Goal: Task Accomplishment & Management: Manage account settings

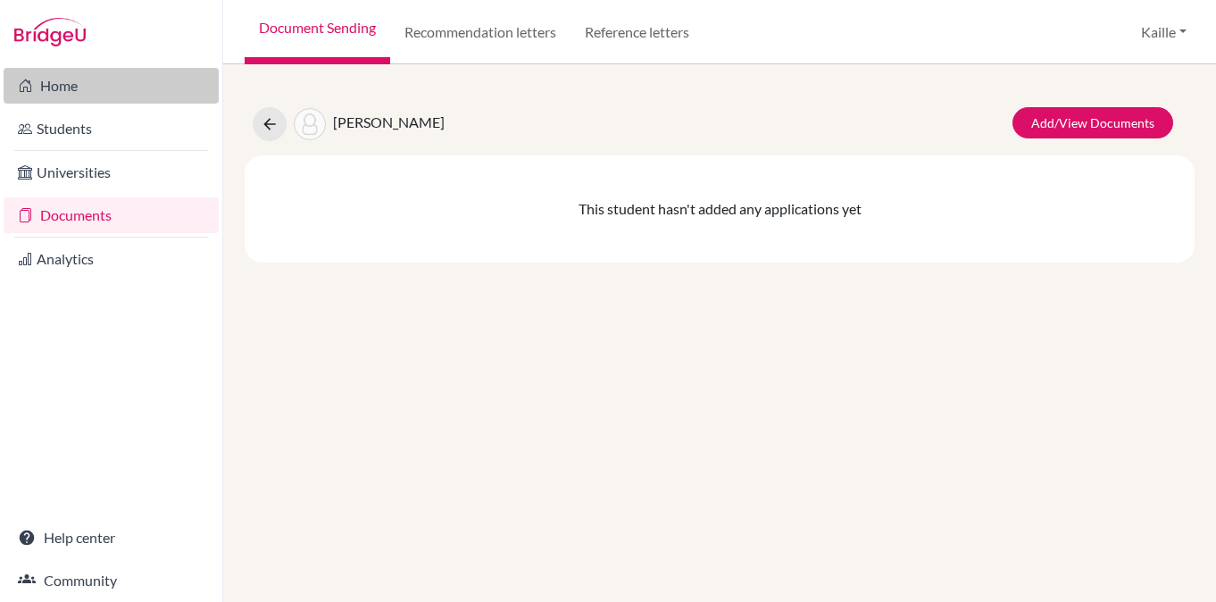
click at [56, 98] on link "Home" at bounding box center [111, 86] width 215 height 36
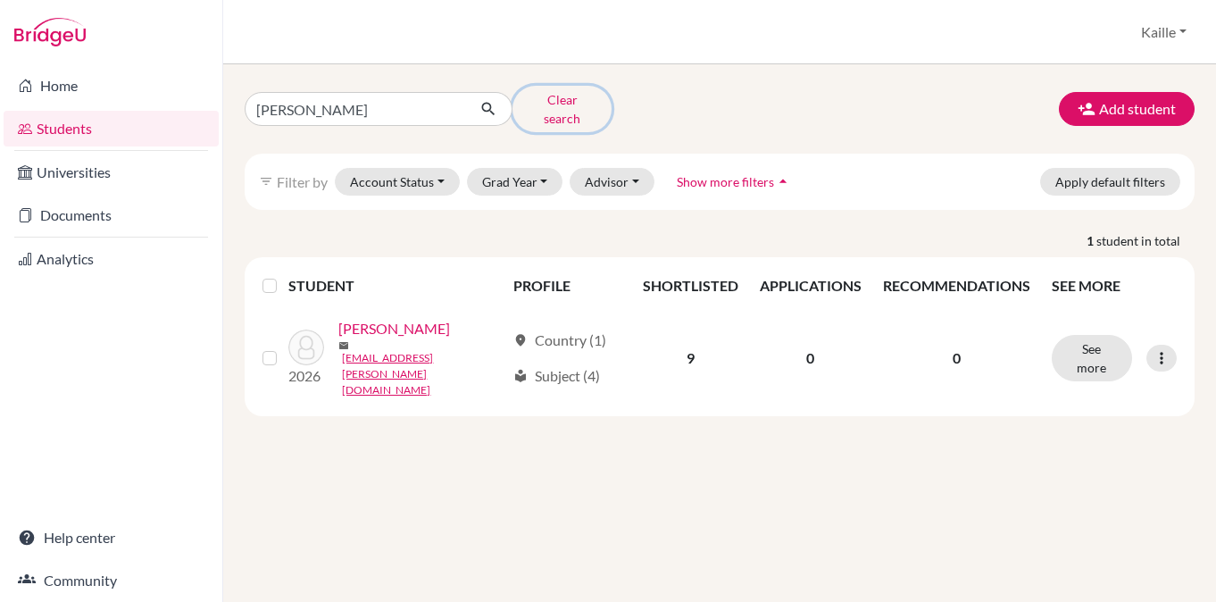
click at [564, 105] on button "Clear search" at bounding box center [561, 109] width 99 height 46
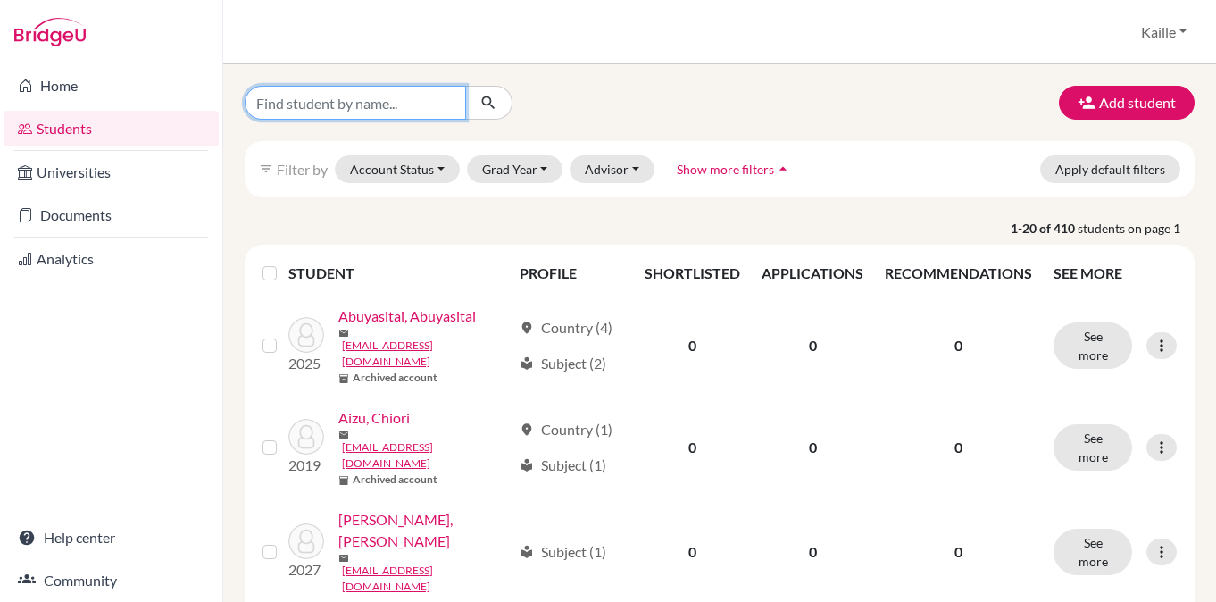
click at [427, 112] on input "Find student by name..." at bounding box center [355, 103] width 221 height 34
type input "naho"
click at [500, 96] on button "submit" at bounding box center [488, 103] width 47 height 34
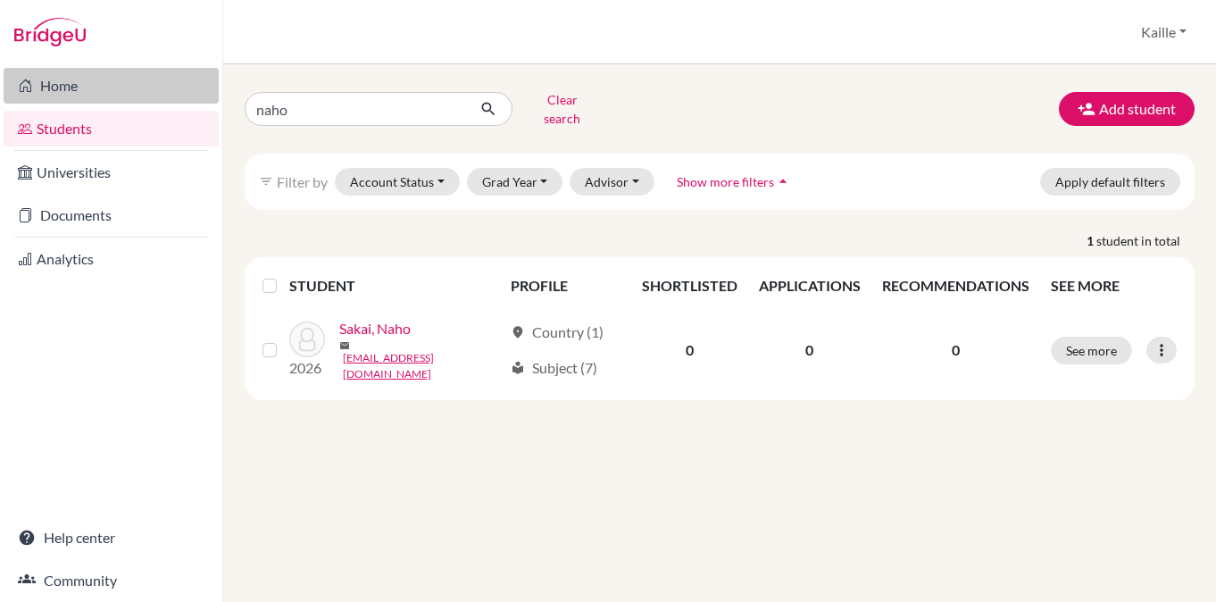
click at [81, 89] on link "Home" at bounding box center [111, 86] width 215 height 36
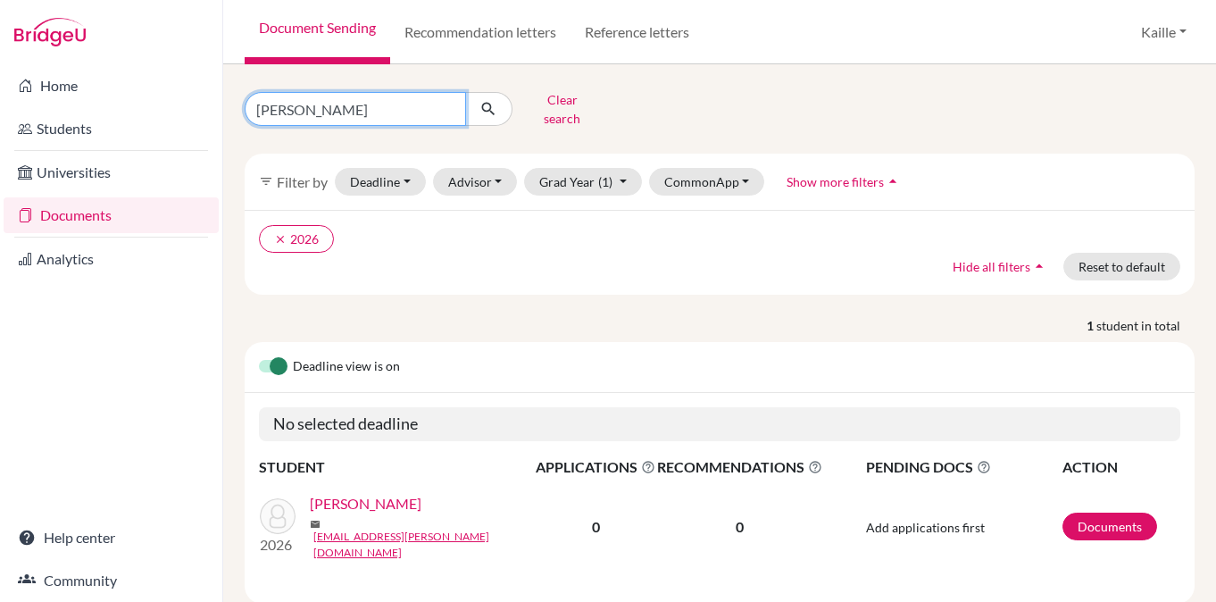
click at [447, 104] on input "[PERSON_NAME]" at bounding box center [355, 109] width 221 height 34
type input "naho"
click button "submit" at bounding box center [488, 109] width 47 height 34
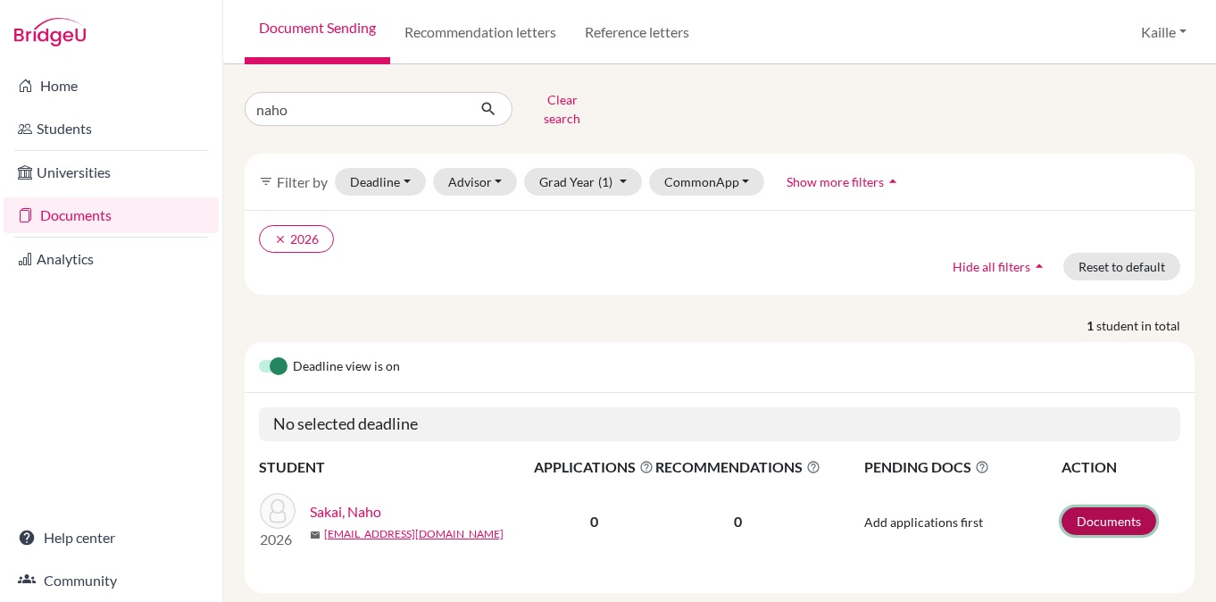
click at [1114, 509] on link "Documents" at bounding box center [1108, 521] width 95 height 28
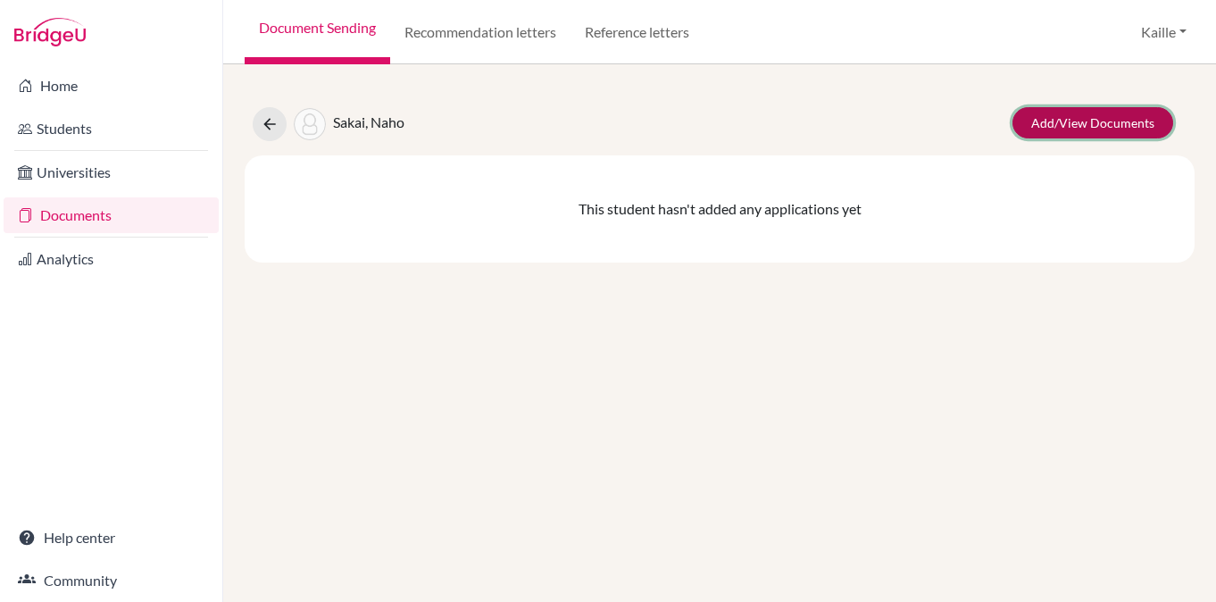
click at [1081, 125] on link "Add/View Documents" at bounding box center [1092, 122] width 161 height 31
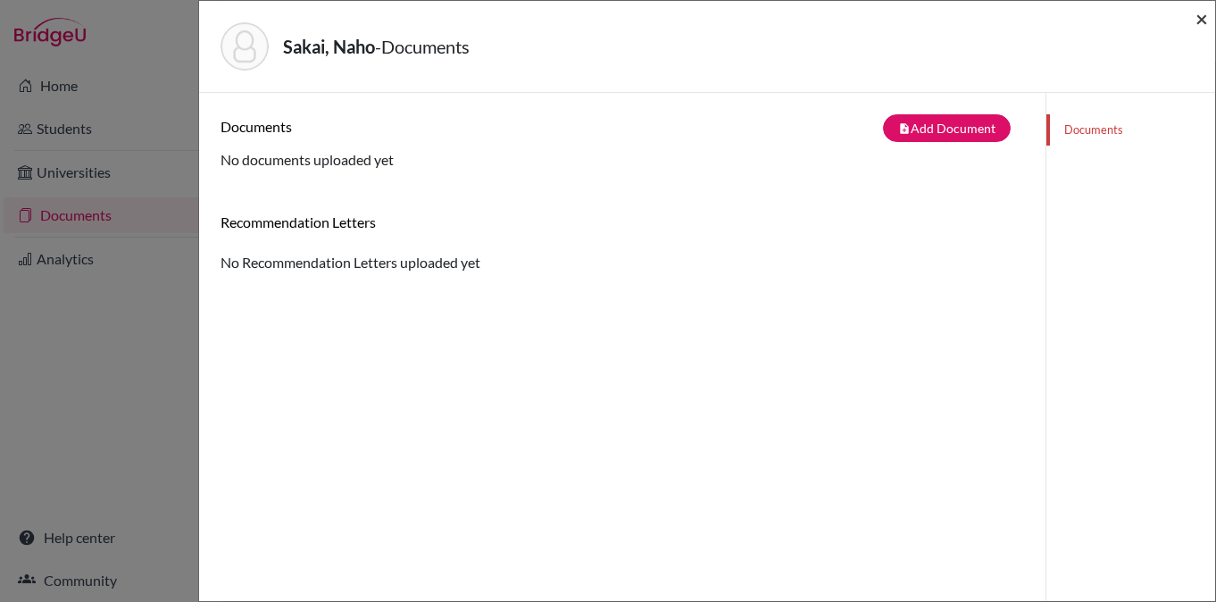
click at [1200, 13] on span "×" at bounding box center [1201, 18] width 12 height 26
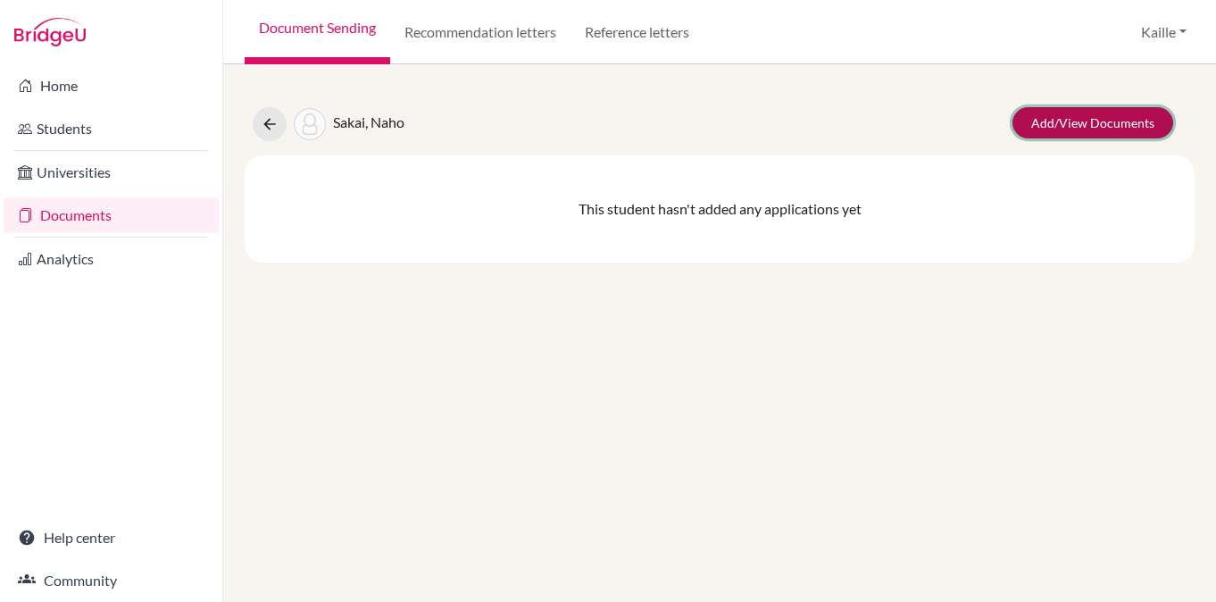
click at [1064, 135] on link "Add/View Documents" at bounding box center [1092, 122] width 161 height 31
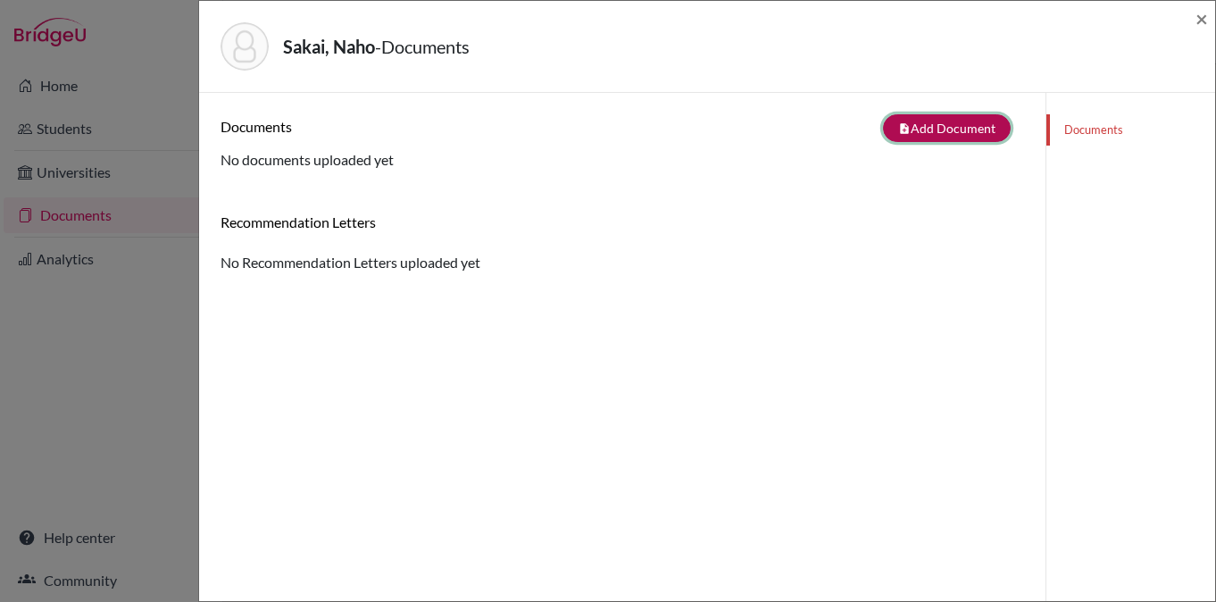
click at [915, 130] on button "note_add Add Document" at bounding box center [947, 128] width 128 height 28
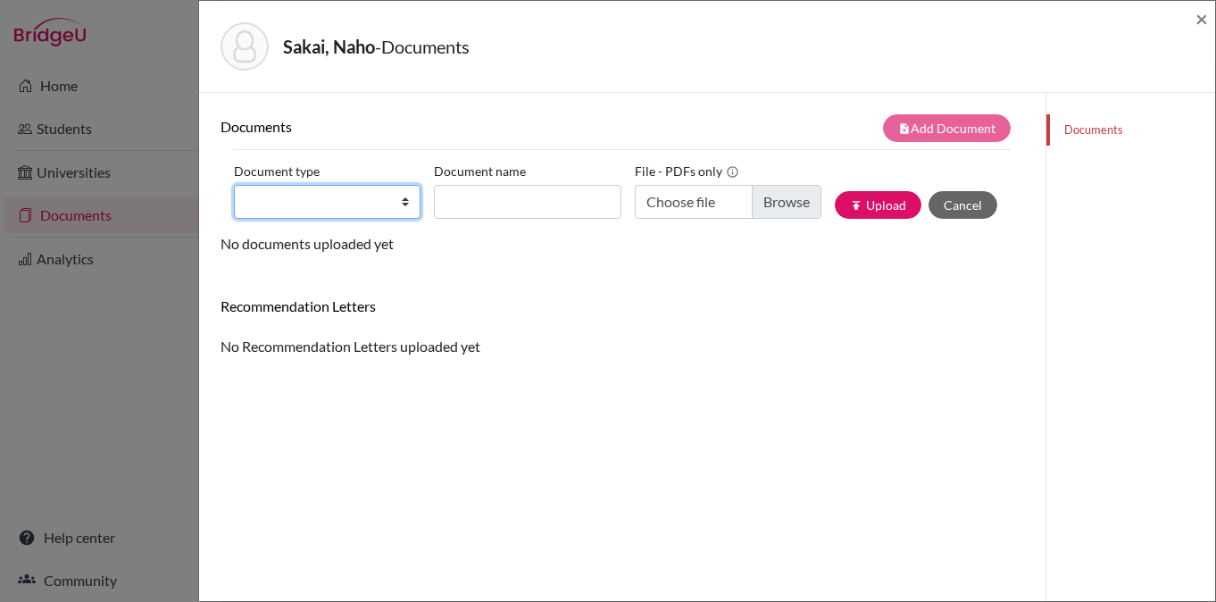
click at [380, 202] on select "Change explanation for Common App reports Counselor recommendation Internationa…" at bounding box center [327, 202] width 187 height 34
select select "1"
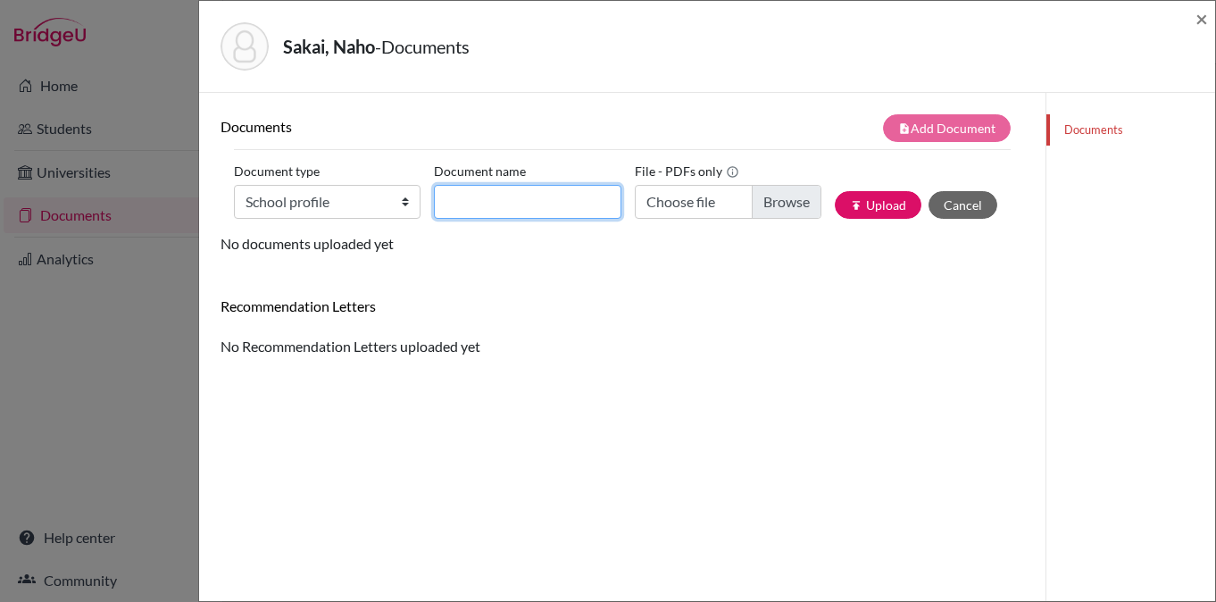
click at [490, 199] on input "Document name" at bounding box center [527, 202] width 187 height 34
type input "A-JIS School profile"
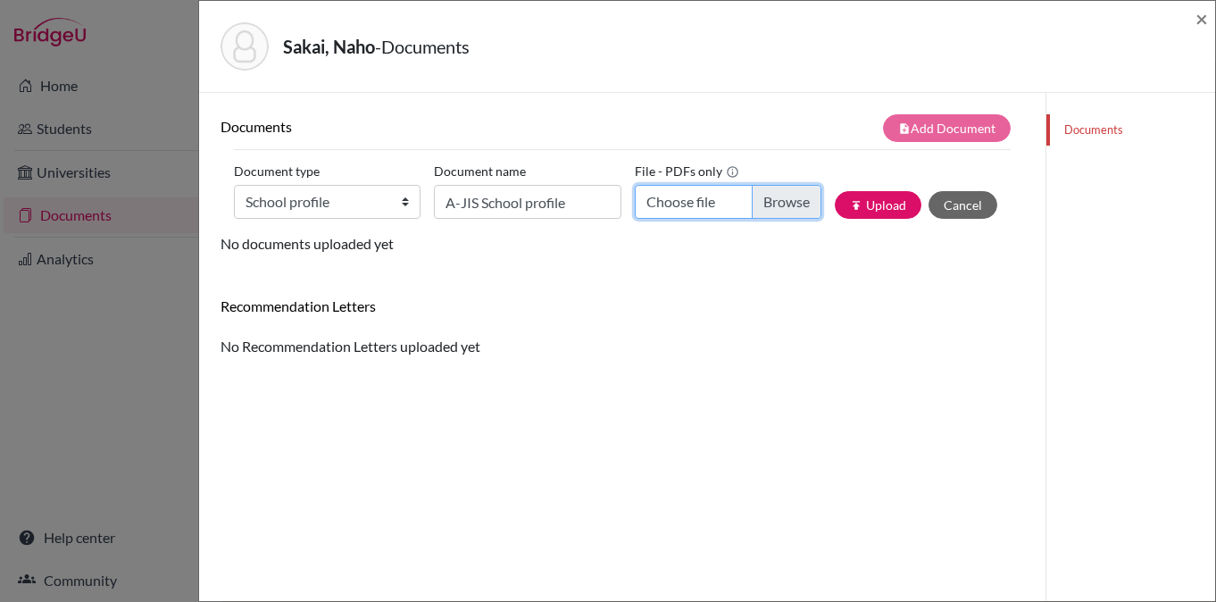
click at [778, 204] on input "Choose file" at bounding box center [728, 202] width 187 height 34
type input "C:\fakepath\A-JIS School Profile 2024-2025.pdf"
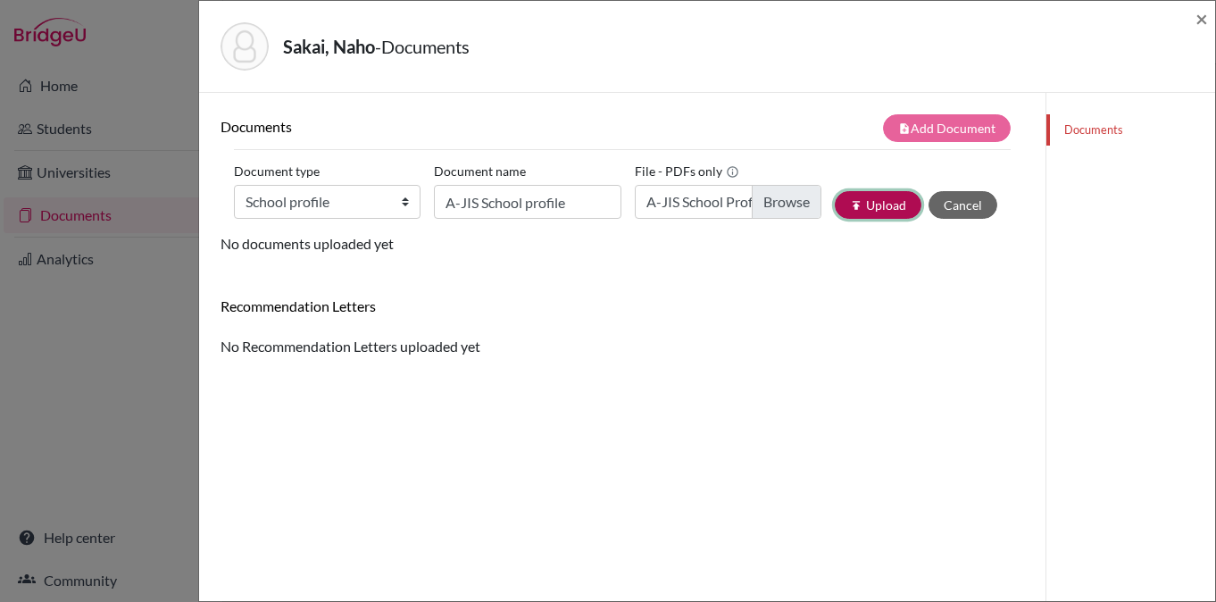
click at [886, 196] on button "publish Upload" at bounding box center [878, 205] width 87 height 28
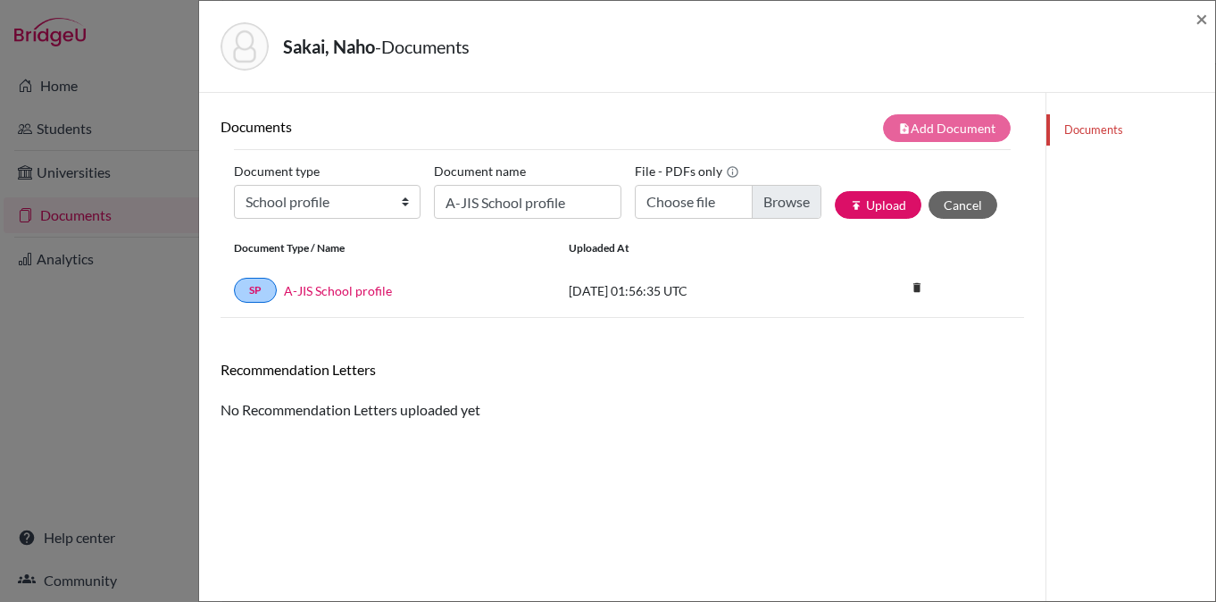
click at [334, 376] on h6 "Recommendation Letters" at bounding box center [621, 369] width 803 height 17
click at [161, 344] on div "Sakai, Naho - Documents × Documents note_add Add Document Document type Change …" at bounding box center [608, 301] width 1216 height 602
click at [1202, 12] on span "×" at bounding box center [1201, 18] width 12 height 26
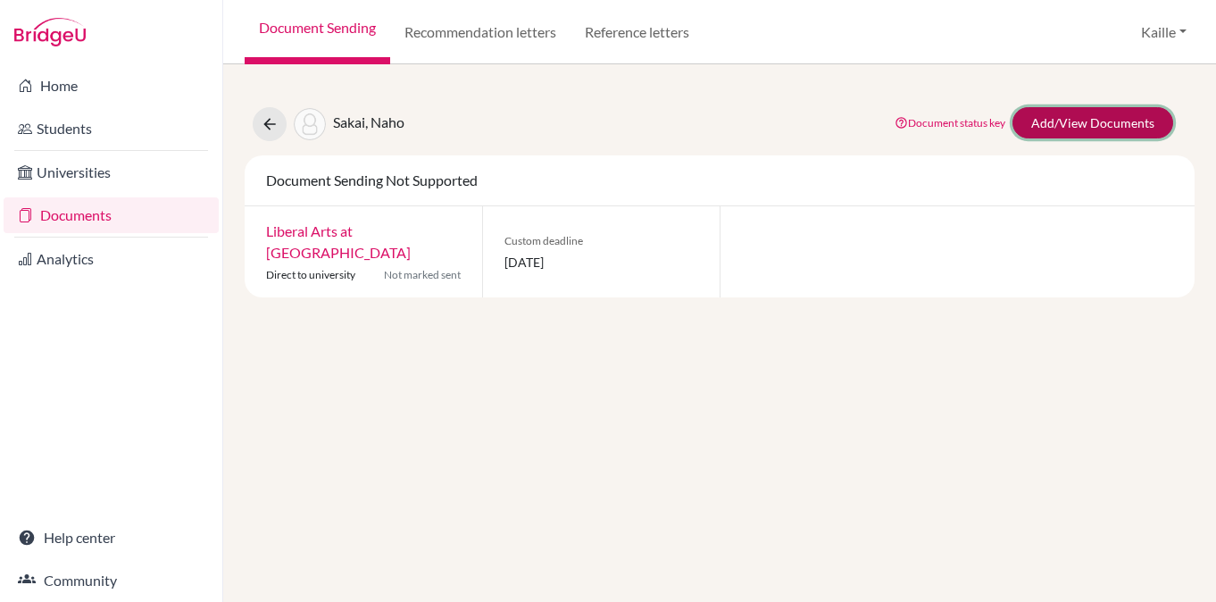
click at [1092, 123] on link "Add/View Documents" at bounding box center [1092, 122] width 161 height 31
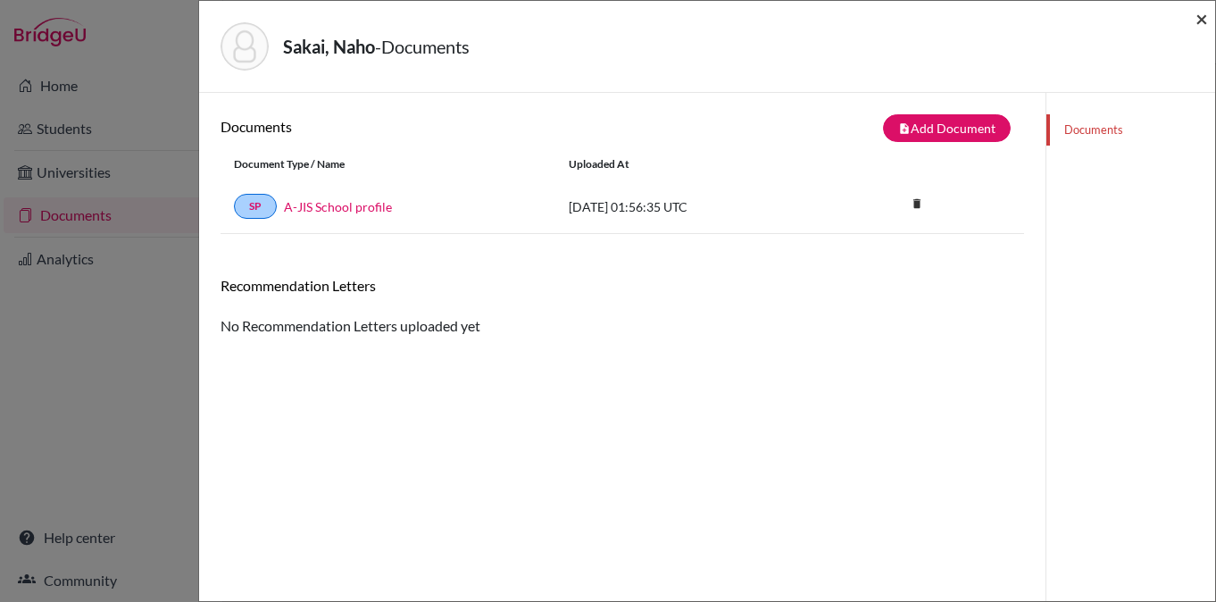
click at [1201, 13] on span "×" at bounding box center [1201, 18] width 12 height 26
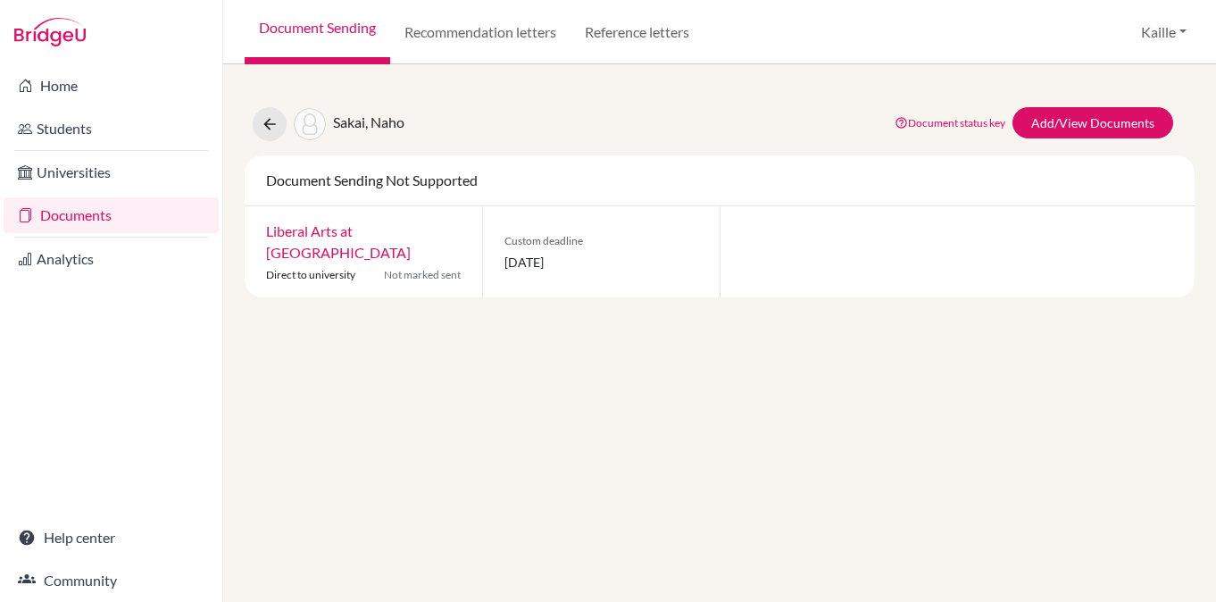
click at [311, 246] on link "Liberal Arts at Sophia University" at bounding box center [338, 241] width 145 height 38
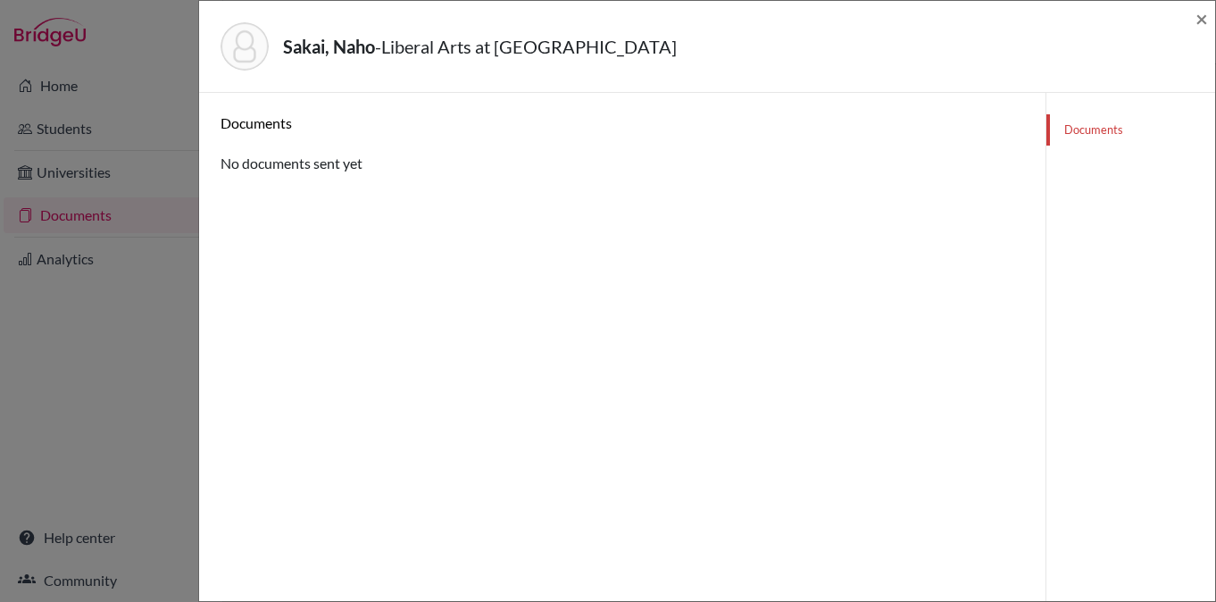
click at [269, 119] on h6 "Documents" at bounding box center [621, 122] width 803 height 17
click at [309, 170] on div "Documents No documents sent yet" at bounding box center [621, 144] width 803 height 60
click at [1106, 133] on link "Documents" at bounding box center [1130, 129] width 169 height 31
click at [1209, 11] on div "Sakai, Naho - Liberal Arts at Sophia University ×" at bounding box center [707, 47] width 1016 height 92
click at [1206, 18] on span "×" at bounding box center [1201, 18] width 12 height 26
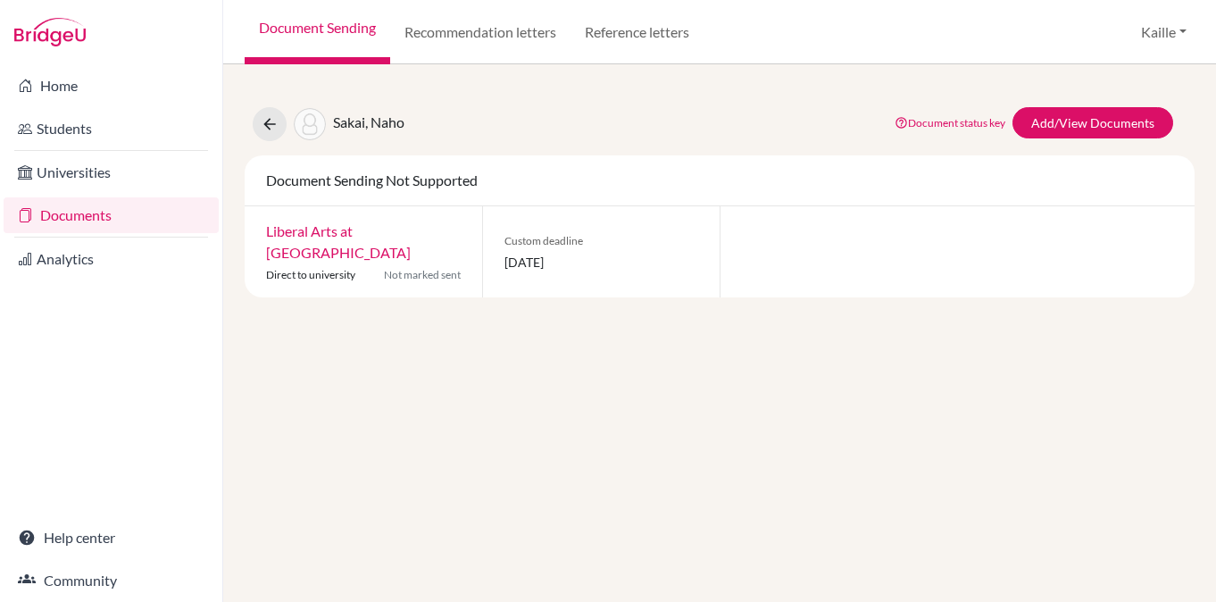
click at [681, 98] on div "Sakai, Naho Document status key TR Requirement. Document not uploaded yet. TR D…" at bounding box center [720, 192] width 950 height 212
click at [948, 121] on link "Document status key" at bounding box center [949, 122] width 111 height 13
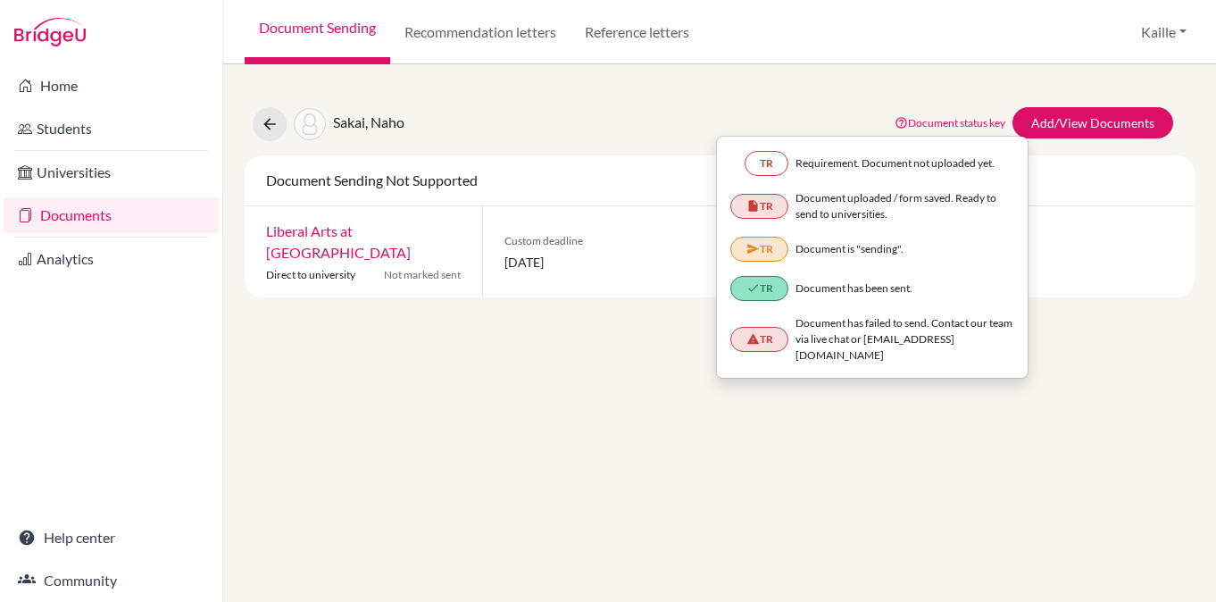
click at [942, 124] on link "Document status key" at bounding box center [949, 122] width 111 height 13
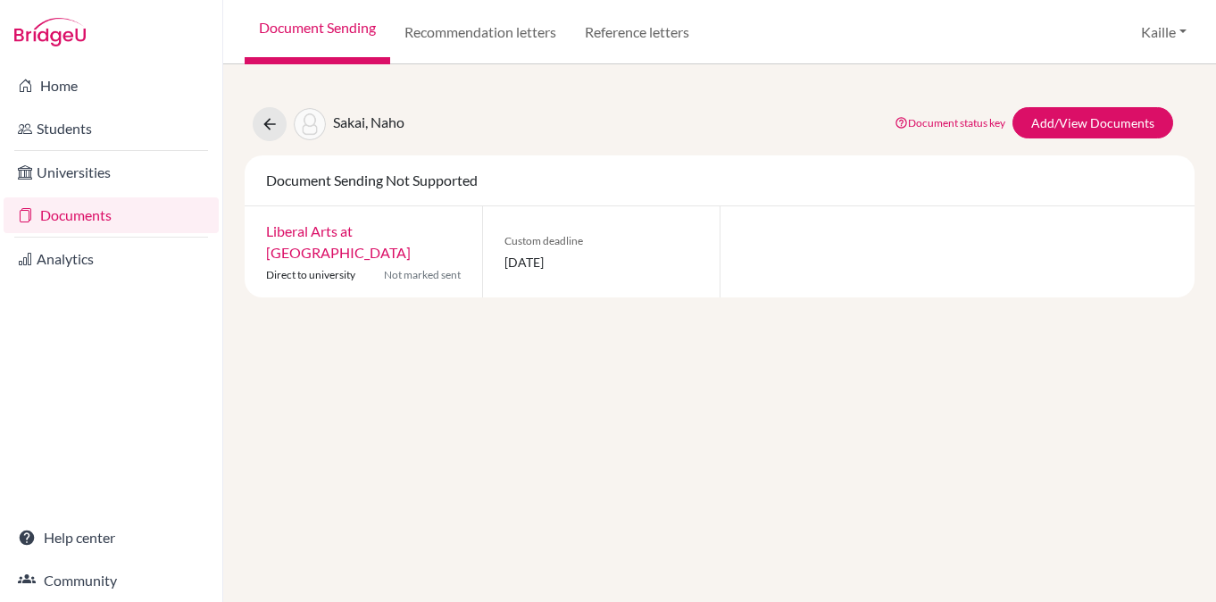
click at [727, 130] on div "Sakai, Naho Document status key TR Requirement. Document not uploaded yet. TR D…" at bounding box center [719, 124] width 976 height 34
click at [467, 37] on link "Recommendation letters" at bounding box center [480, 32] width 180 height 64
click at [652, 37] on link "Reference letters" at bounding box center [636, 32] width 133 height 64
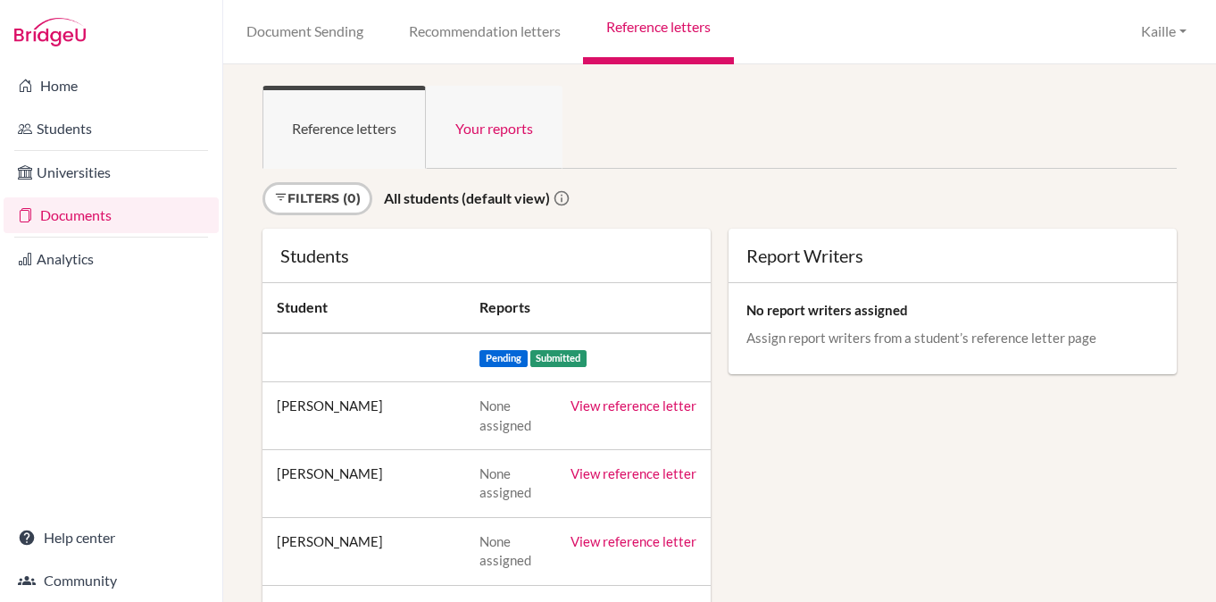
click at [514, 138] on link "Your reports" at bounding box center [494, 127] width 137 height 83
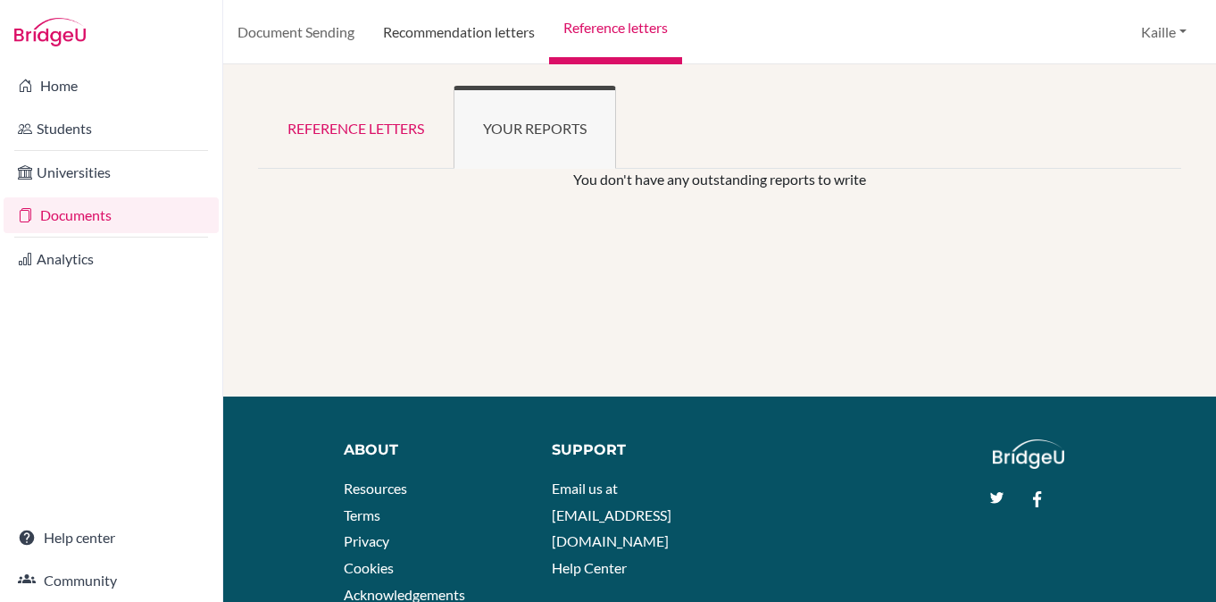
click at [475, 40] on link "Recommendation letters" at bounding box center [459, 32] width 180 height 64
